Goal: Transaction & Acquisition: Purchase product/service

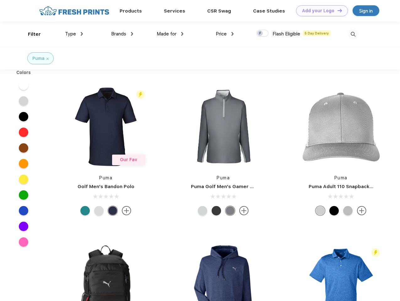
scroll to position [0, 0]
click at [320, 11] on link "Add your Logo Design Tool" at bounding box center [322, 10] width 52 height 11
click at [0, 0] on div "Design Tool" at bounding box center [0, 0] width 0 height 0
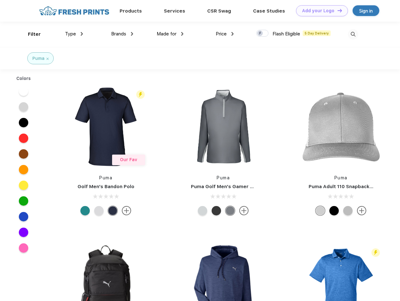
click at [337, 10] on link "Add your Logo Design Tool" at bounding box center [322, 10] width 52 height 11
click at [30, 34] on div "Filter" at bounding box center [34, 34] width 13 height 7
click at [74, 34] on span "Type" at bounding box center [70, 34] width 11 height 6
click at [122, 34] on span "Brands" at bounding box center [118, 34] width 15 height 6
click at [170, 34] on span "Made for" at bounding box center [167, 34] width 20 height 6
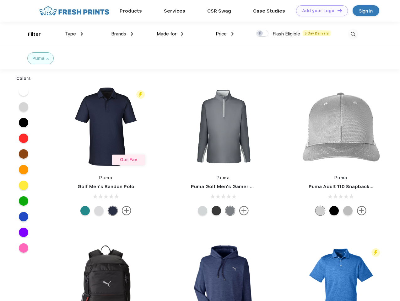
click at [225, 34] on span "Price" at bounding box center [221, 34] width 11 height 6
click at [262, 34] on div at bounding box center [262, 33] width 12 height 7
click at [260, 34] on input "checkbox" at bounding box center [258, 32] width 4 height 4
click at [353, 34] on img at bounding box center [353, 34] width 10 height 10
